Goal: Task Accomplishment & Management: Manage account settings

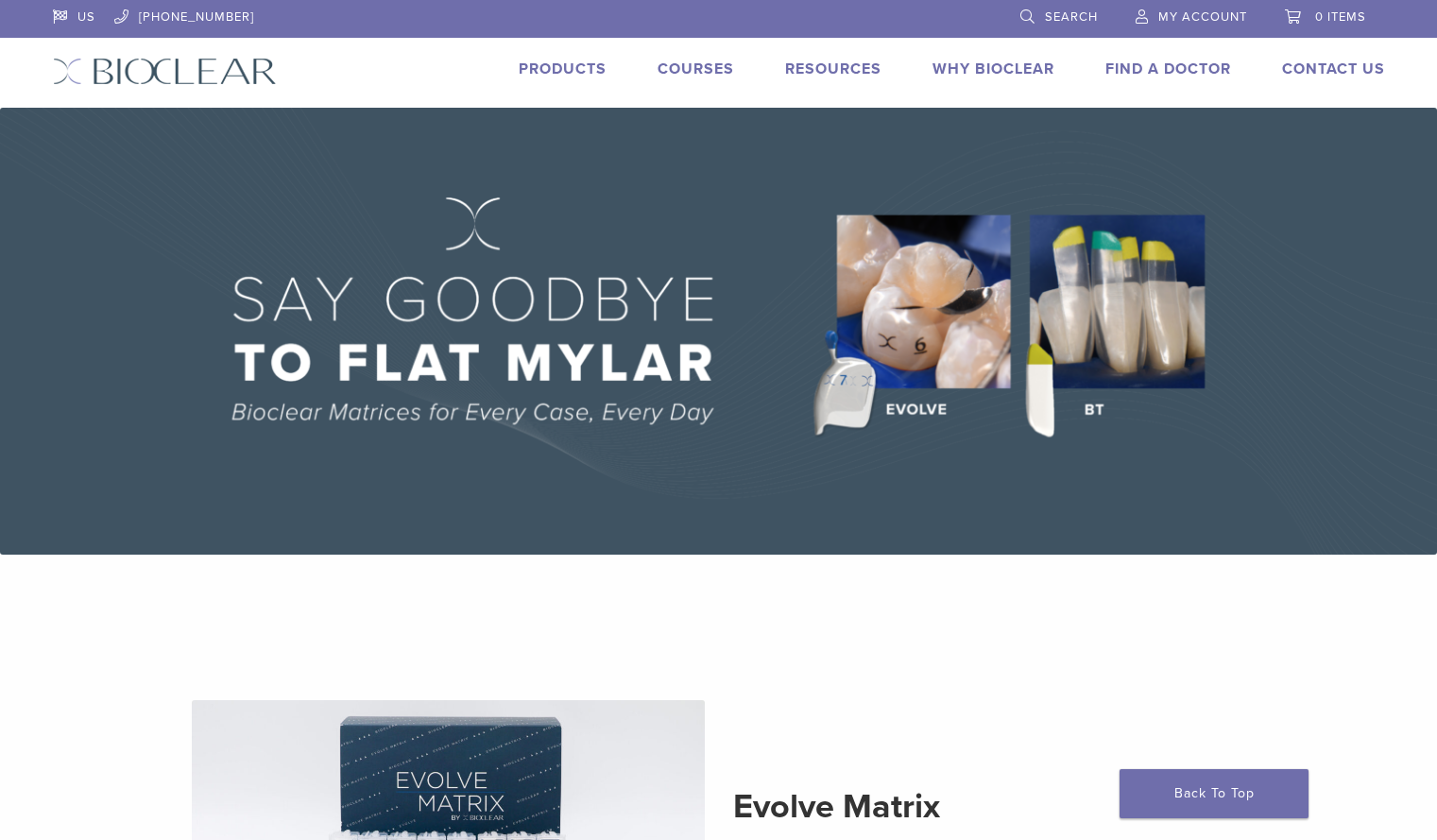
click at [1185, 16] on span "My Account" at bounding box center [1202, 17] width 89 height 15
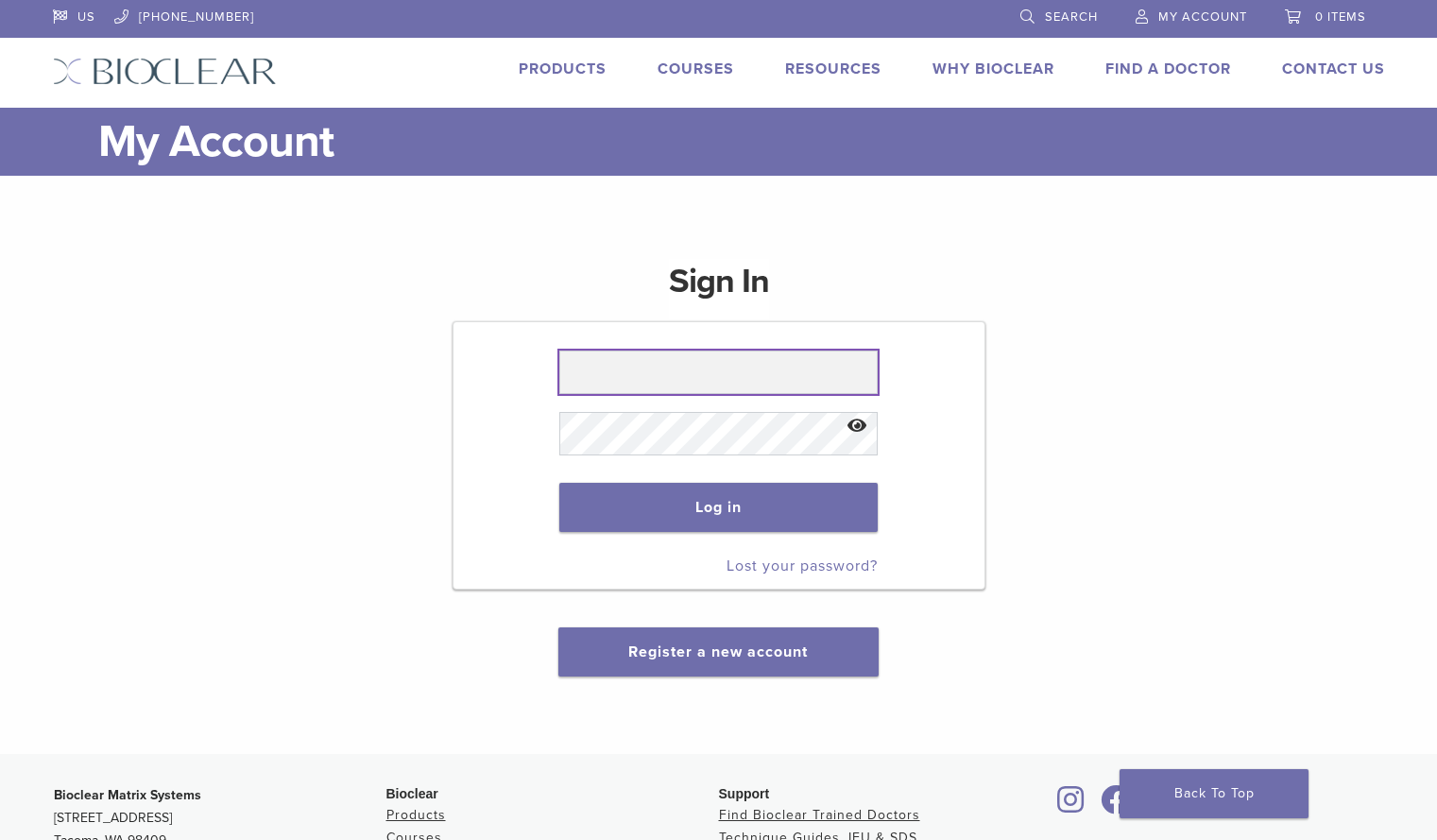
click at [653, 366] on input "text" at bounding box center [718, 372] width 318 height 44
type input "**********"
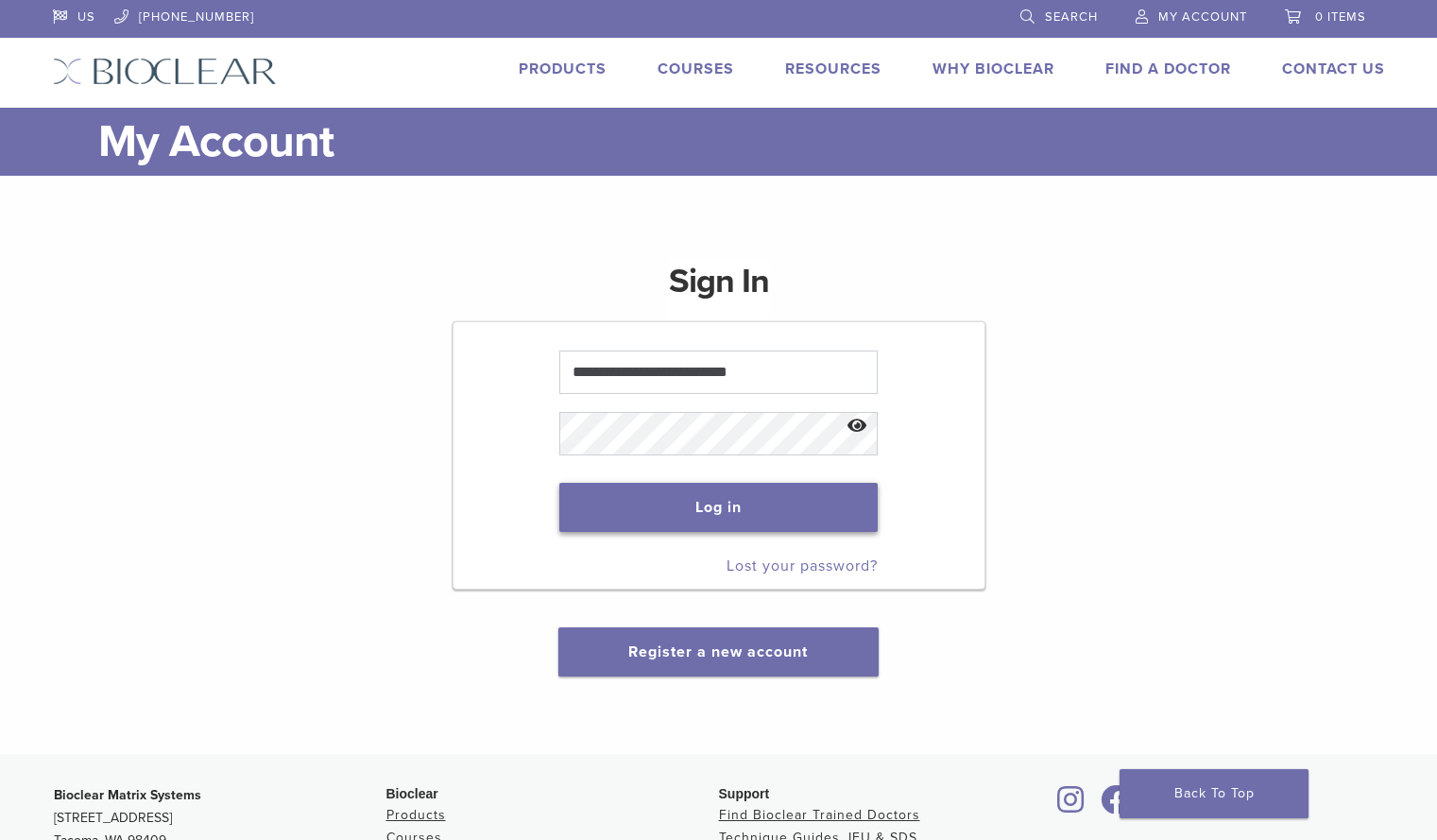
click at [742, 504] on button "Log in" at bounding box center [718, 508] width 318 height 50
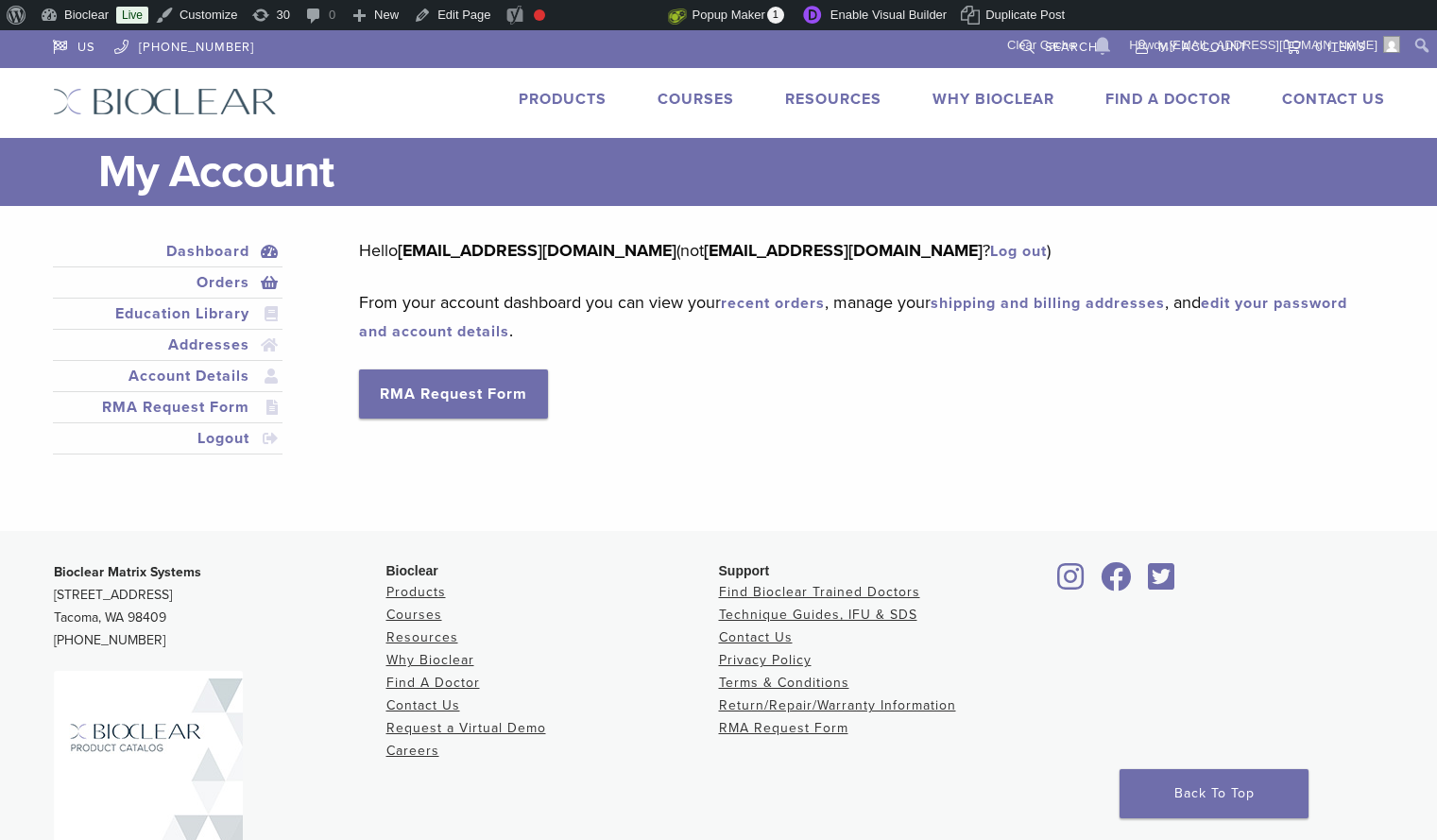
click at [227, 289] on link "Orders" at bounding box center [169, 283] width 223 height 23
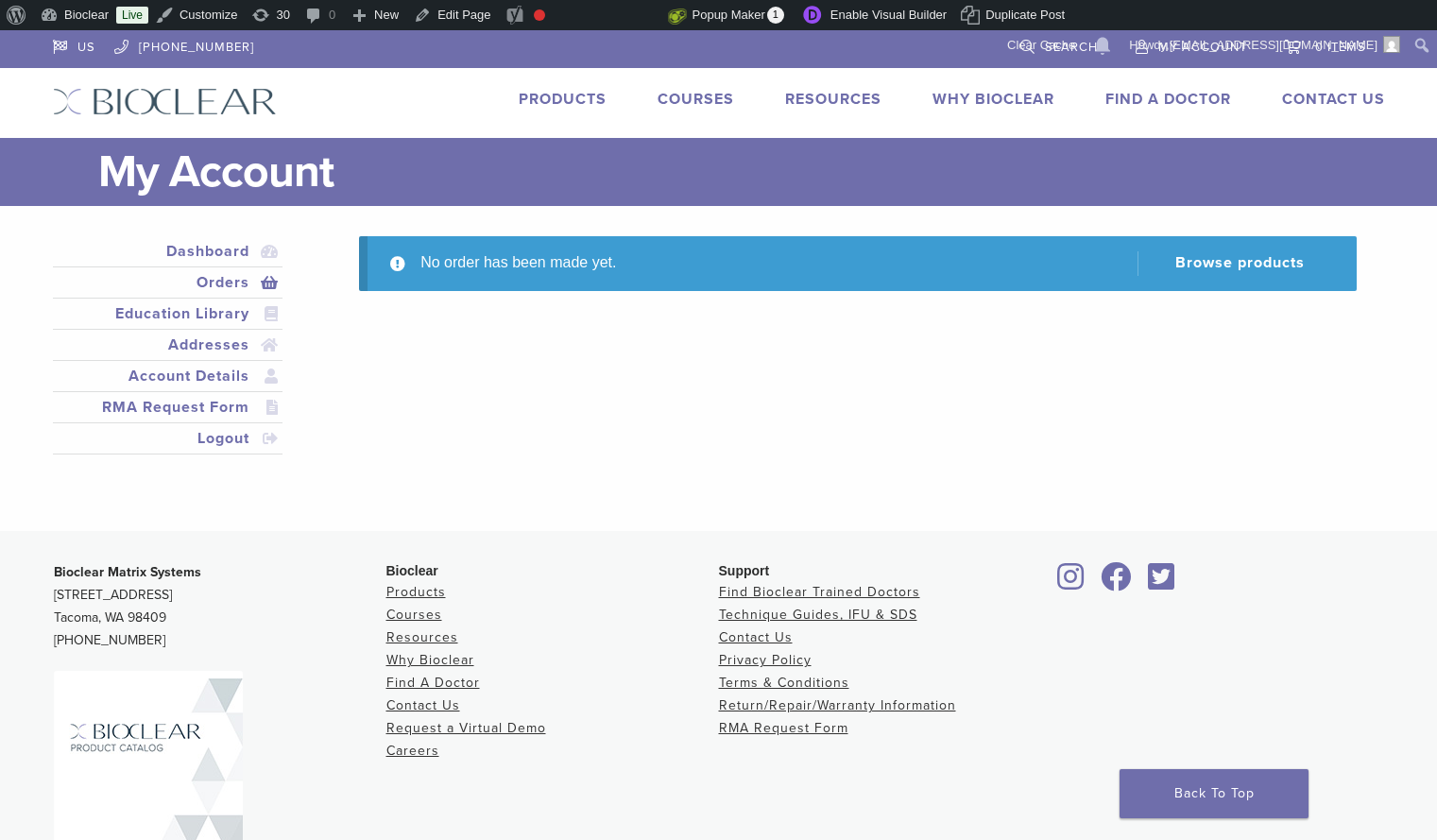
click at [230, 94] on img at bounding box center [165, 101] width 224 height 28
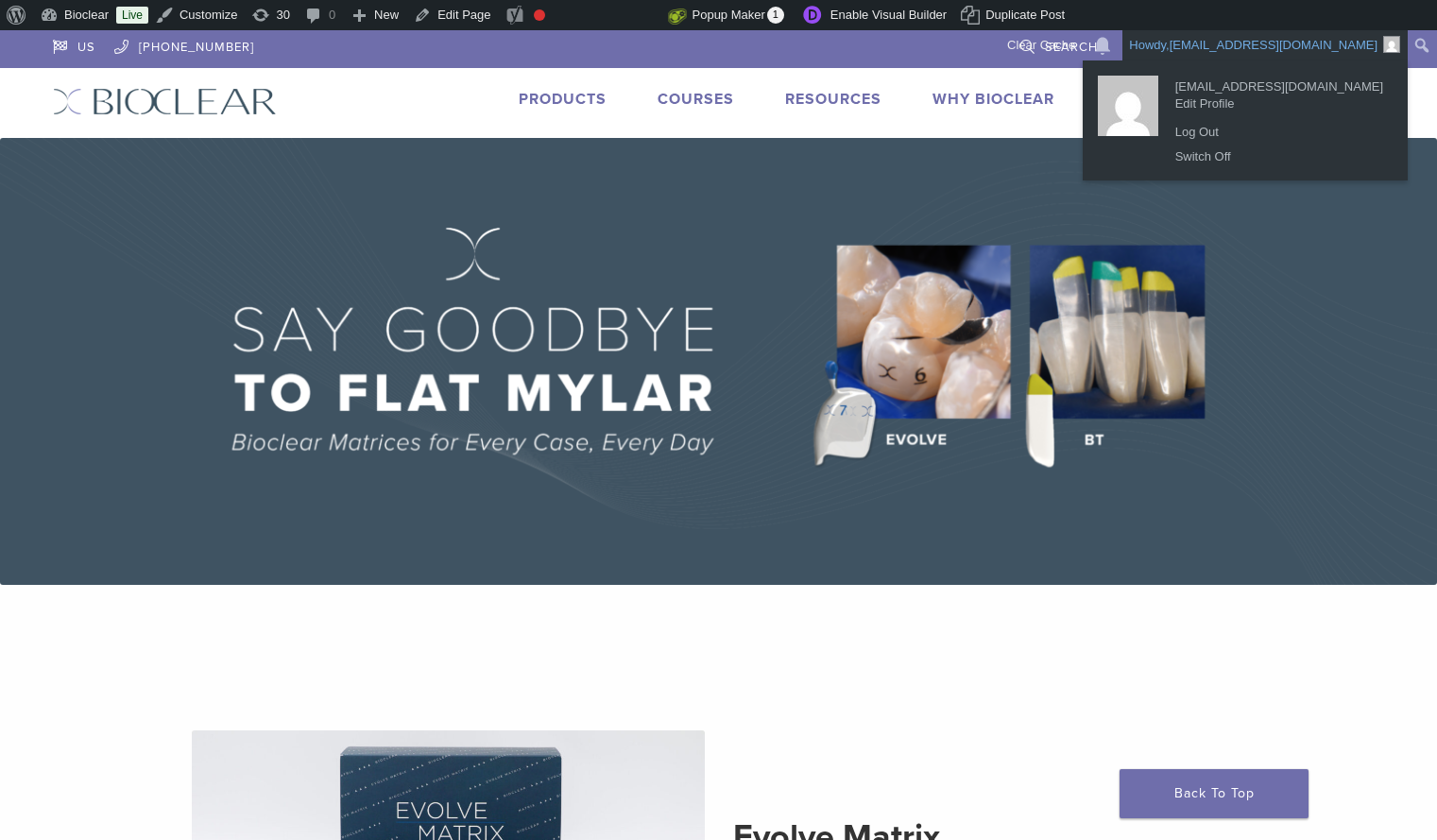
click at [1216, 36] on link "Howdy, [EMAIL_ADDRESS][DOMAIN_NAME]" at bounding box center [1266, 46] width 286 height 30
